Goal: Task Accomplishment & Management: Manage account settings

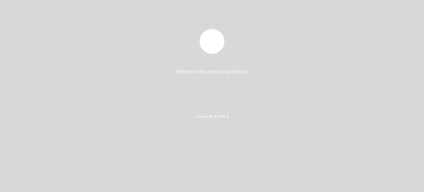
select select "es"
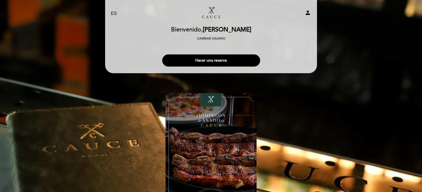
click at [308, 11] on icon "person" at bounding box center [308, 12] width 7 height 7
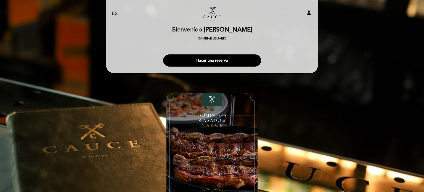
select select "es"
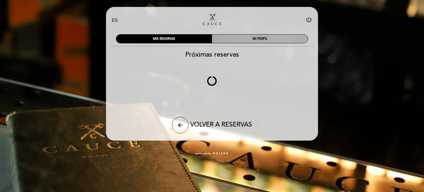
click at [252, 35] on div "MI PERFIL" at bounding box center [260, 38] width 96 height 9
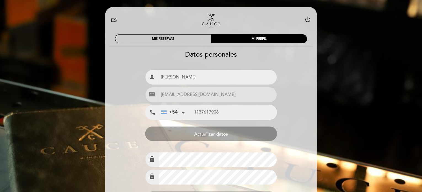
type input "[PHONE_NUMBER]"
click at [188, 38] on div "MIS RESERVAS" at bounding box center [163, 38] width 96 height 9
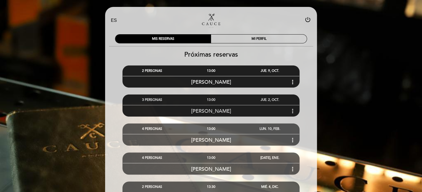
click at [294, 111] on icon "more_vert" at bounding box center [292, 111] width 7 height 7
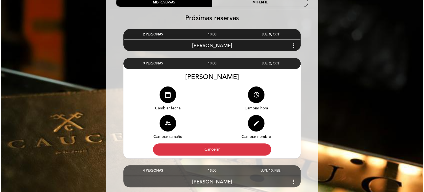
scroll to position [46, 0]
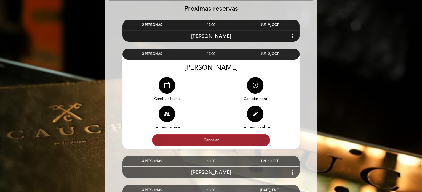
click at [252, 140] on button "Cancelar" at bounding box center [211, 140] width 118 height 12
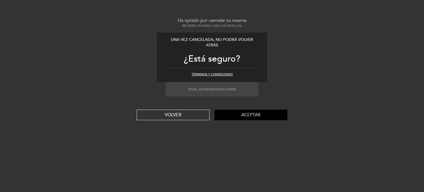
click at [236, 116] on button "Aceptar" at bounding box center [250, 115] width 73 height 10
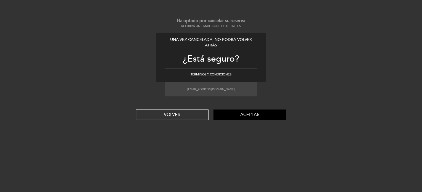
scroll to position [0, 0]
